Goal: Find specific page/section: Find specific page/section

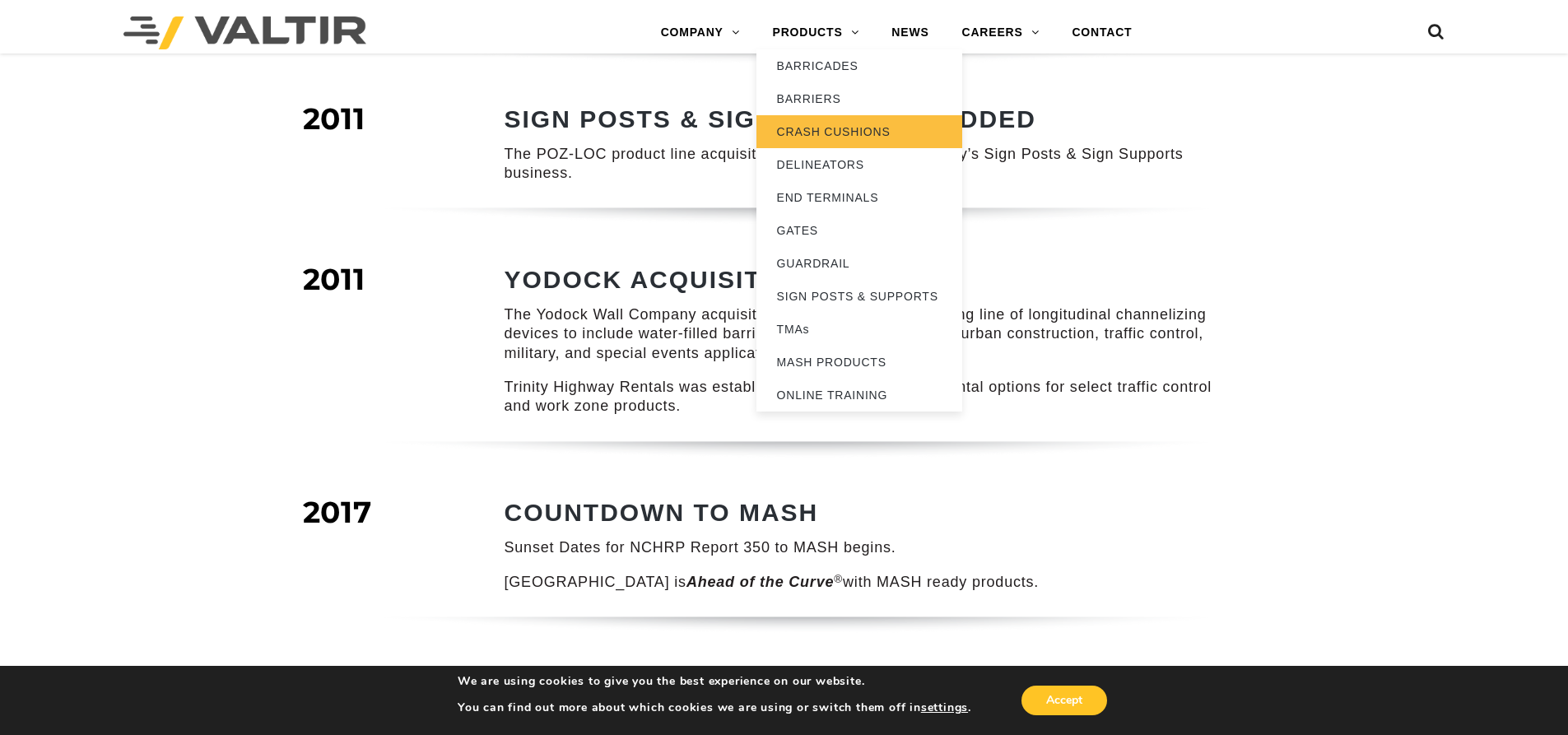
click at [834, 127] on link "CRASH CUSHIONS" at bounding box center [859, 132] width 206 height 33
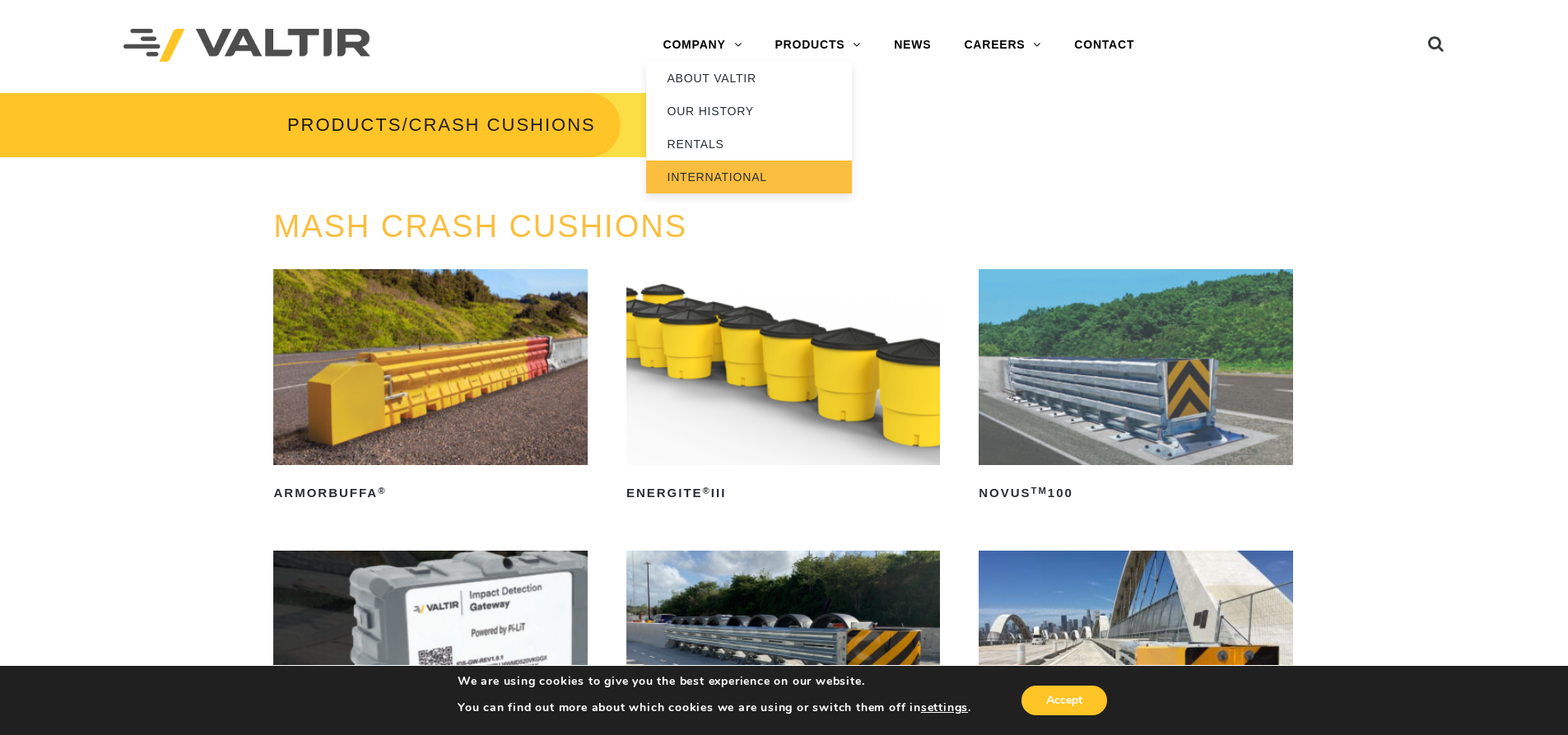
click at [727, 173] on link "INTERNATIONAL" at bounding box center [748, 177] width 206 height 33
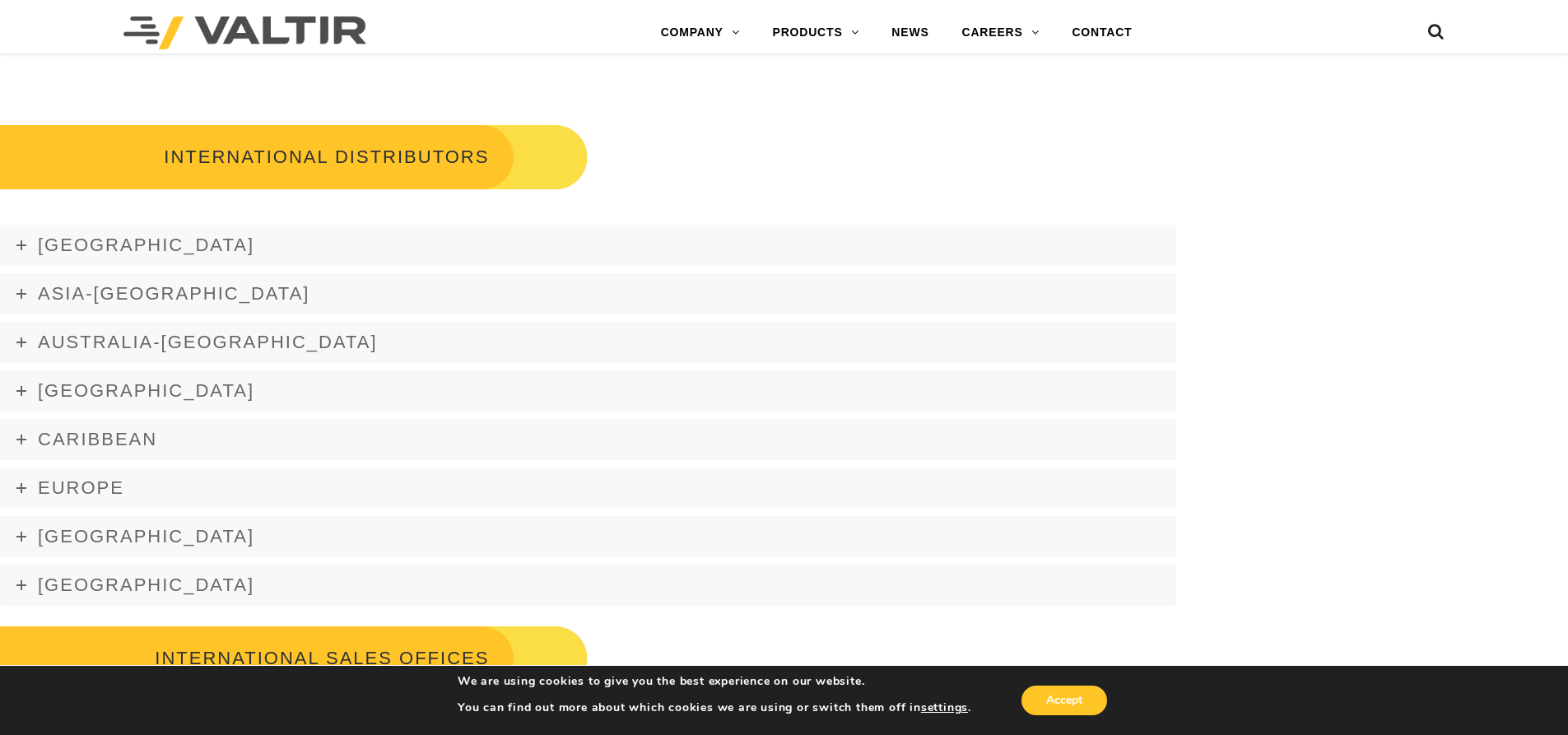
scroll to position [2222, 0]
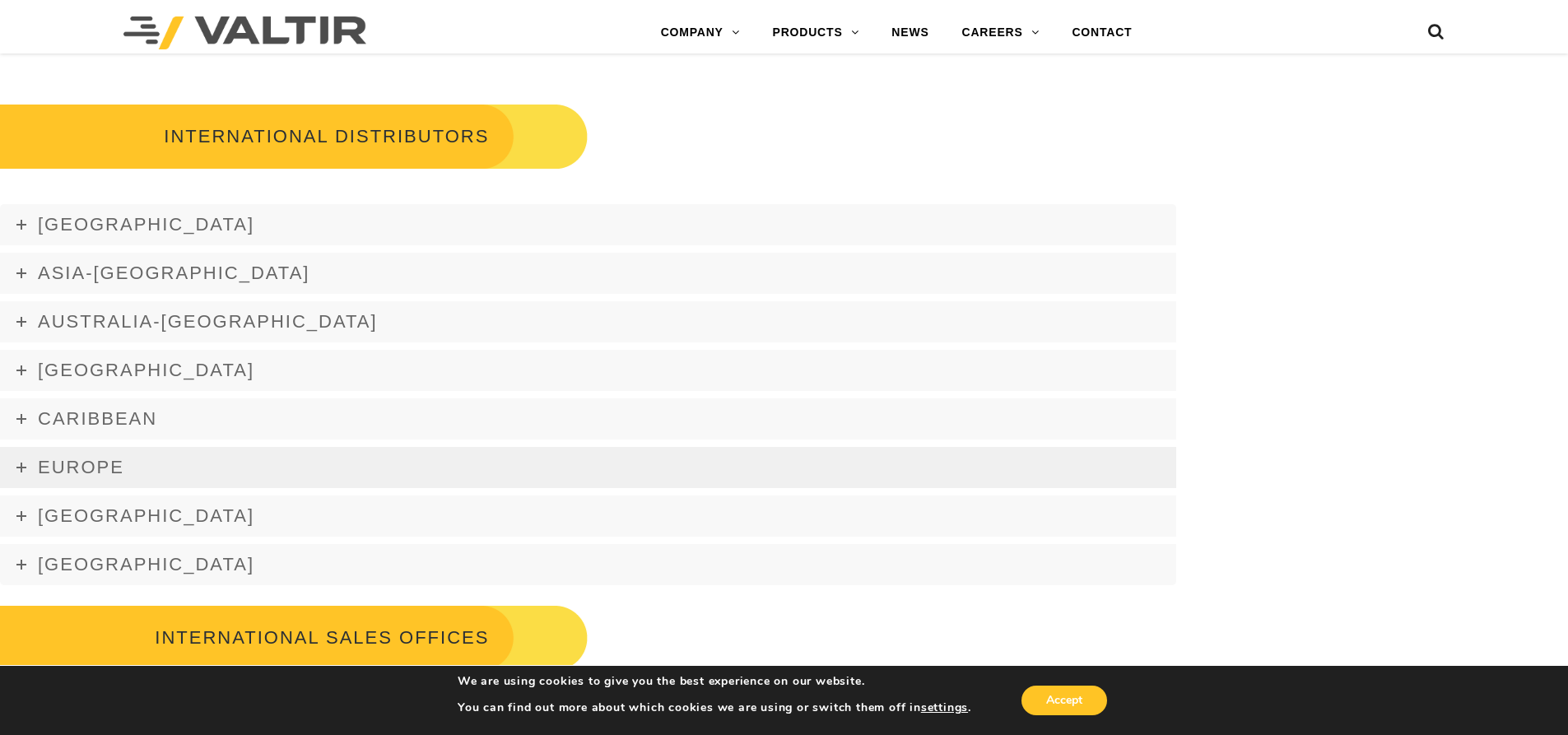
click at [101, 464] on span "Europe" at bounding box center [80, 467] width 86 height 20
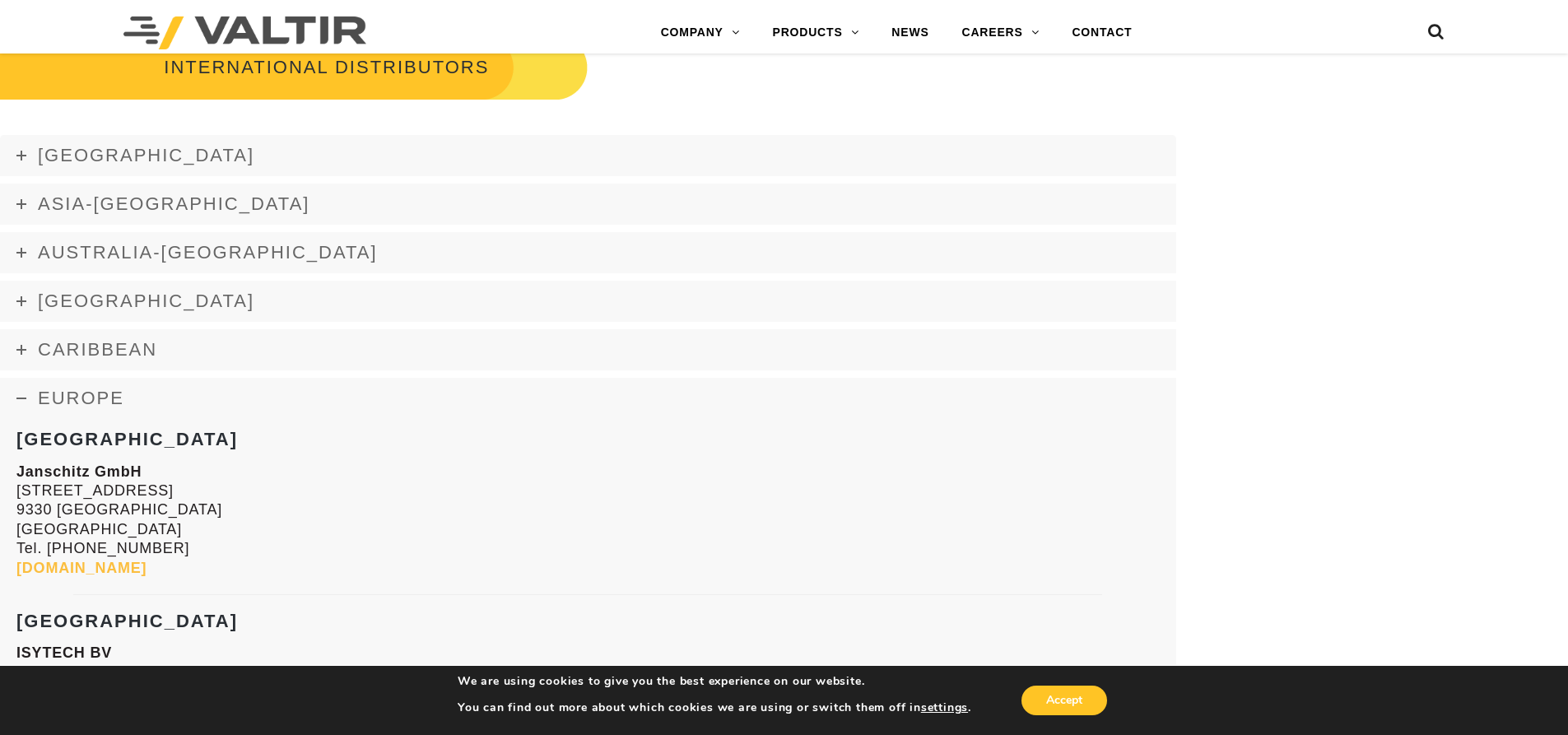
scroll to position [2140, 0]
